Goal: Task Accomplishment & Management: Manage account settings

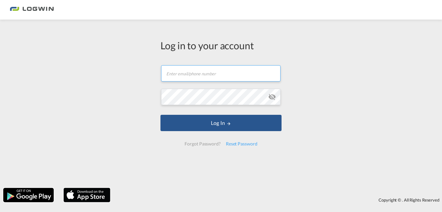
click at [204, 76] on input "text" at bounding box center [221, 73] width 120 height 16
type input "[PERSON_NAME][EMAIL_ADDRESS][PERSON_NAME][DOMAIN_NAME]"
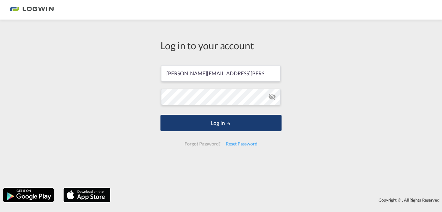
click at [197, 123] on button "Log In" at bounding box center [221, 123] width 121 height 16
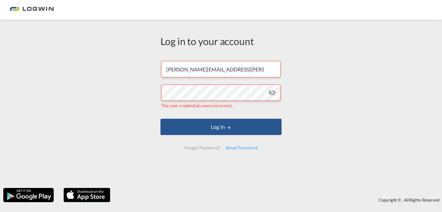
click at [272, 94] on md-icon "icon-eye-off" at bounding box center [272, 93] width 8 height 8
click at [272, 93] on md-icon "icon-eye-off" at bounding box center [272, 93] width 8 height 8
click at [239, 148] on div "Reset Password" at bounding box center [241, 148] width 37 height 12
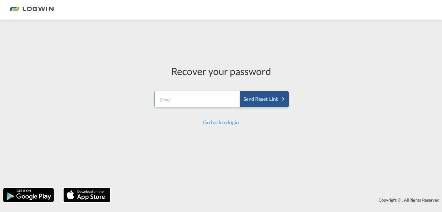
click at [197, 94] on input "email" at bounding box center [197, 99] width 86 height 16
type input "[PERSON_NAME][EMAIL_ADDRESS][PERSON_NAME][DOMAIN_NAME]"
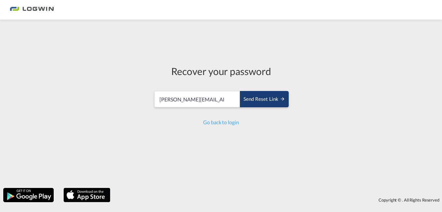
click at [253, 98] on div "Send reset link" at bounding box center [265, 98] width 42 height 7
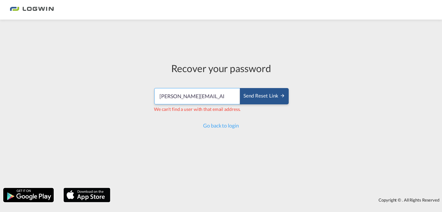
click at [227, 96] on input "[PERSON_NAME][EMAIL_ADDRESS][PERSON_NAME][DOMAIN_NAME]" at bounding box center [197, 96] width 86 height 16
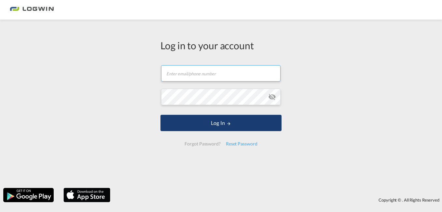
type input "[PERSON_NAME][EMAIL_ADDRESS][PERSON_NAME][DOMAIN_NAME]"
click at [238, 125] on button "Log In" at bounding box center [221, 123] width 121 height 16
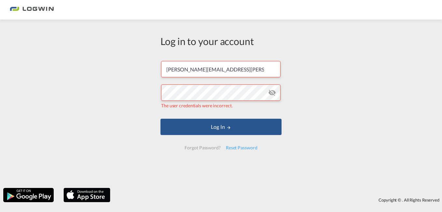
click at [273, 93] on md-icon "icon-eye-off" at bounding box center [272, 93] width 8 height 8
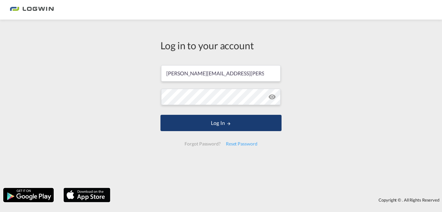
click at [212, 121] on button "Log In" at bounding box center [221, 123] width 121 height 16
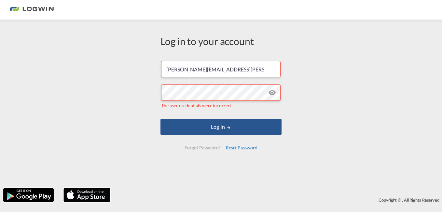
click at [236, 147] on div "Reset Password" at bounding box center [241, 148] width 37 height 12
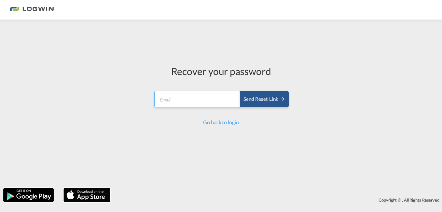
click at [215, 101] on input "email" at bounding box center [197, 99] width 86 height 16
type input "[PERSON_NAME][EMAIL_ADDRESS][PERSON_NAME][DOMAIN_NAME]"
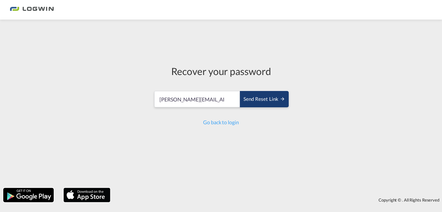
click at [261, 99] on div "Send reset link" at bounding box center [265, 98] width 42 height 7
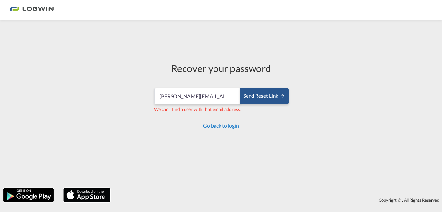
click at [222, 127] on link "Go back to login" at bounding box center [220, 125] width 35 height 6
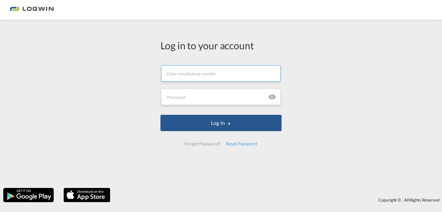
click at [198, 71] on input "text" at bounding box center [221, 73] width 120 height 16
type input "[PERSON_NAME][EMAIL_ADDRESS][PERSON_NAME][DOMAIN_NAME]"
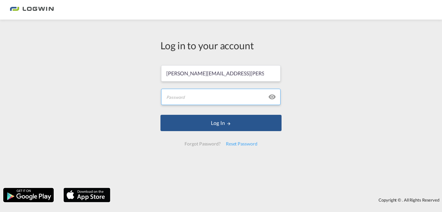
click at [198, 96] on input "text" at bounding box center [221, 97] width 120 height 16
type input "Adrianajf2226"
click at [272, 97] on md-icon "icon-eye" at bounding box center [272, 97] width 8 height 8
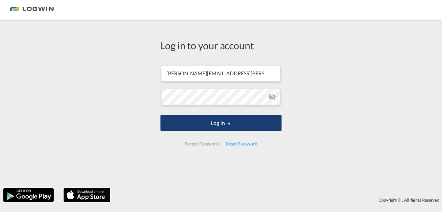
click at [236, 123] on button "Log In" at bounding box center [221, 123] width 121 height 16
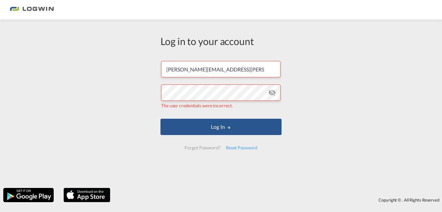
click at [208, 148] on div "Forgot Password?" at bounding box center [202, 148] width 41 height 12
drag, startPoint x: 240, startPoint y: 70, endPoint x: 246, endPoint y: 70, distance: 5.3
click at [240, 70] on input "[PERSON_NAME][EMAIL_ADDRESS][PERSON_NAME][DOMAIN_NAME]" at bounding box center [221, 69] width 120 height 16
click at [135, 96] on div "Log in to your account francis.chavez@logwin-logistics.com The user credentials…" at bounding box center [221, 104] width 442 height 162
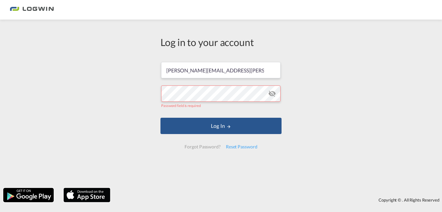
click at [222, 163] on div "Log in to your account francis.chavez@logwin-logistics.com Password field is re…" at bounding box center [221, 95] width 131 height 145
click at [209, 145] on div "Forgot Password?" at bounding box center [202, 147] width 41 height 12
click at [210, 147] on div "Forgot Password?" at bounding box center [202, 147] width 41 height 12
click at [211, 147] on div "Forgot Password?" at bounding box center [202, 147] width 41 height 12
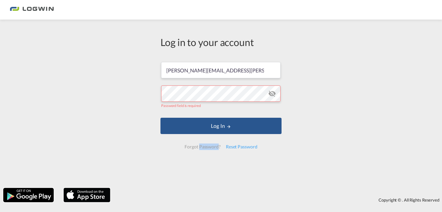
click at [211, 147] on div "Forgot Password?" at bounding box center [202, 147] width 41 height 12
click at [301, 121] on div "Log in to your account francis.chavez@logwin-logistics.com Password field is re…" at bounding box center [221, 104] width 442 height 162
